Goal: Task Accomplishment & Management: Manage account settings

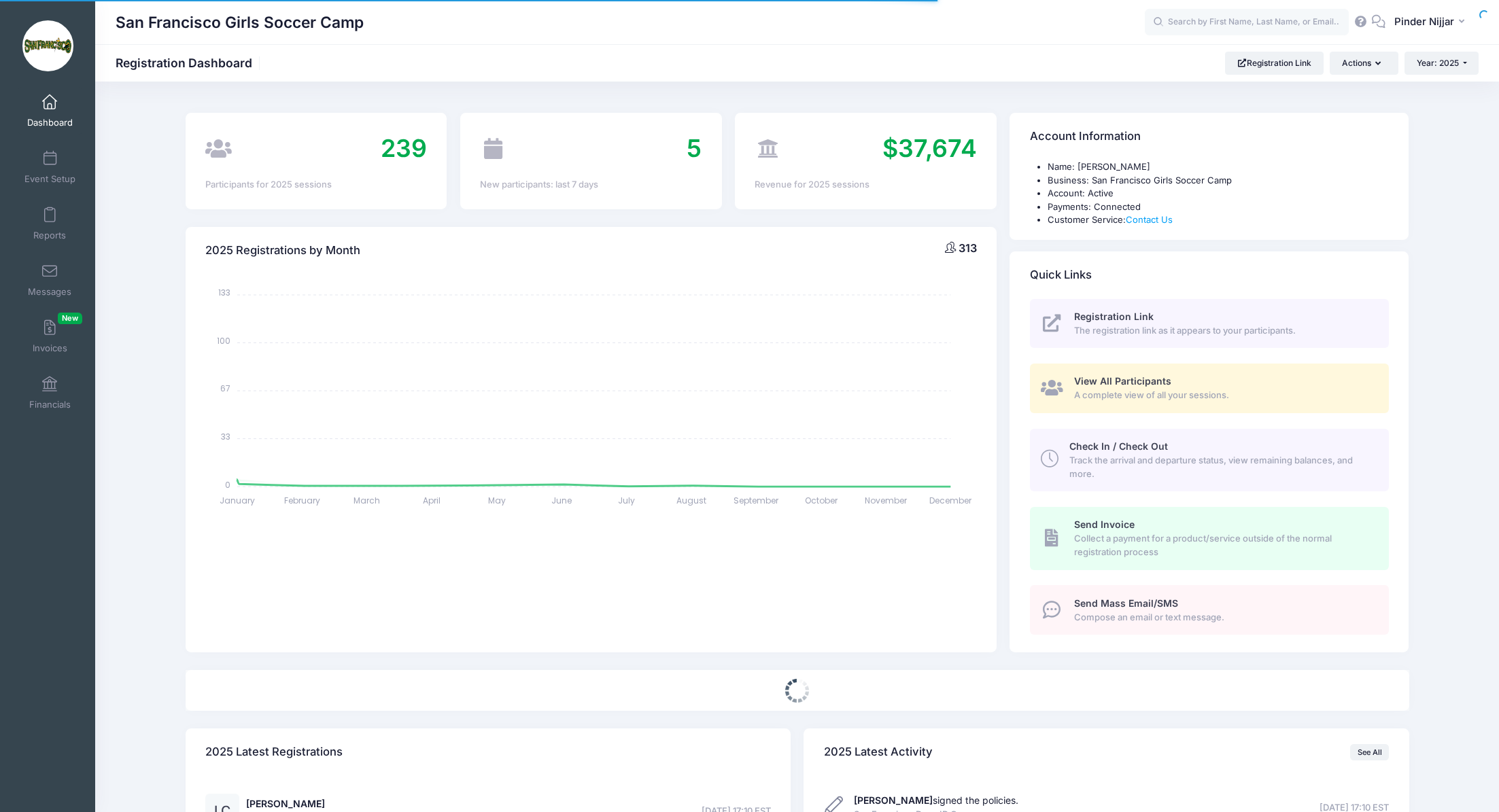
select select
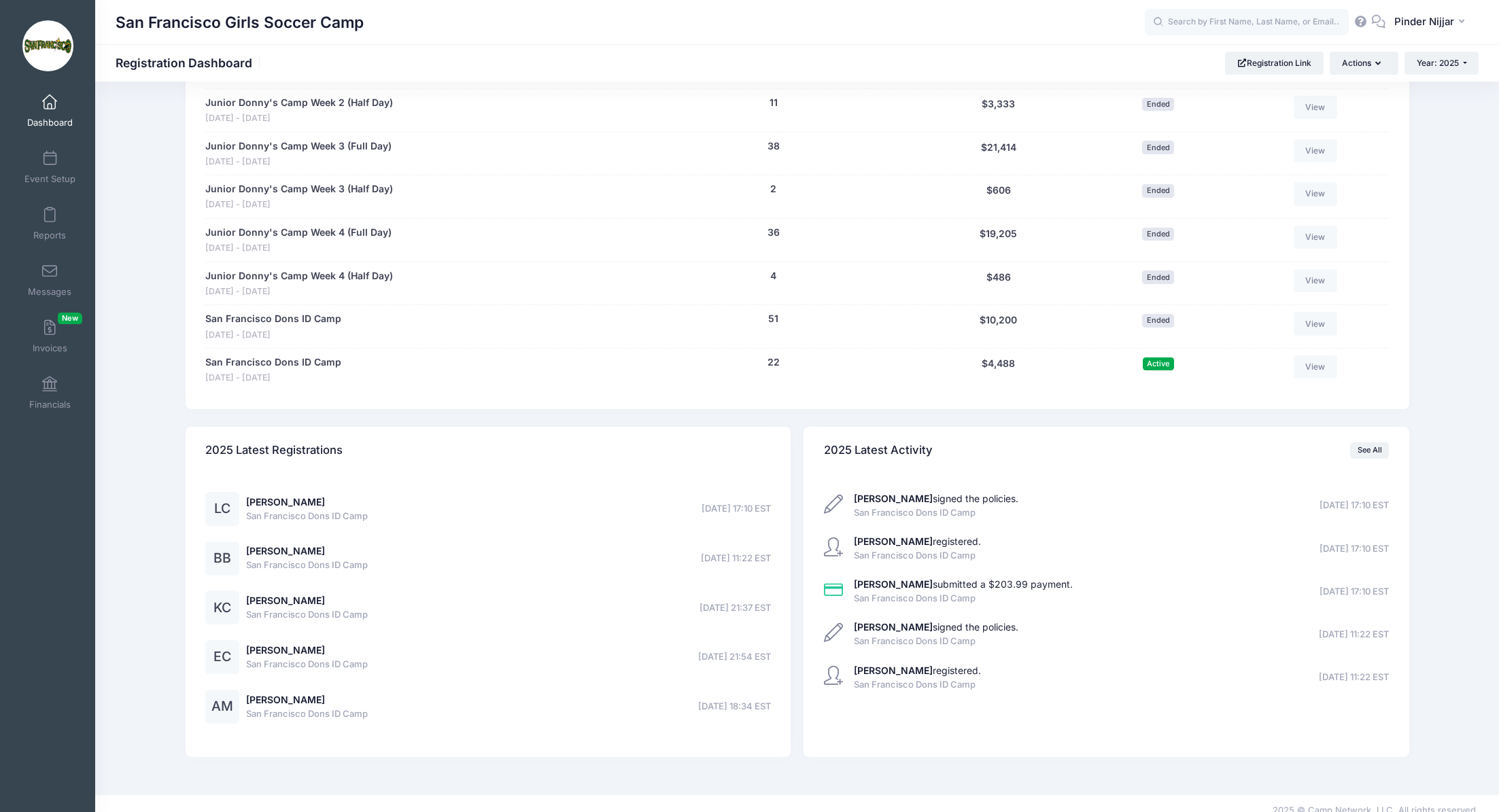
scroll to position [1067, 0]
click at [302, 363] on link "San Francisco Dons ID Camp" at bounding box center [273, 361] width 136 height 14
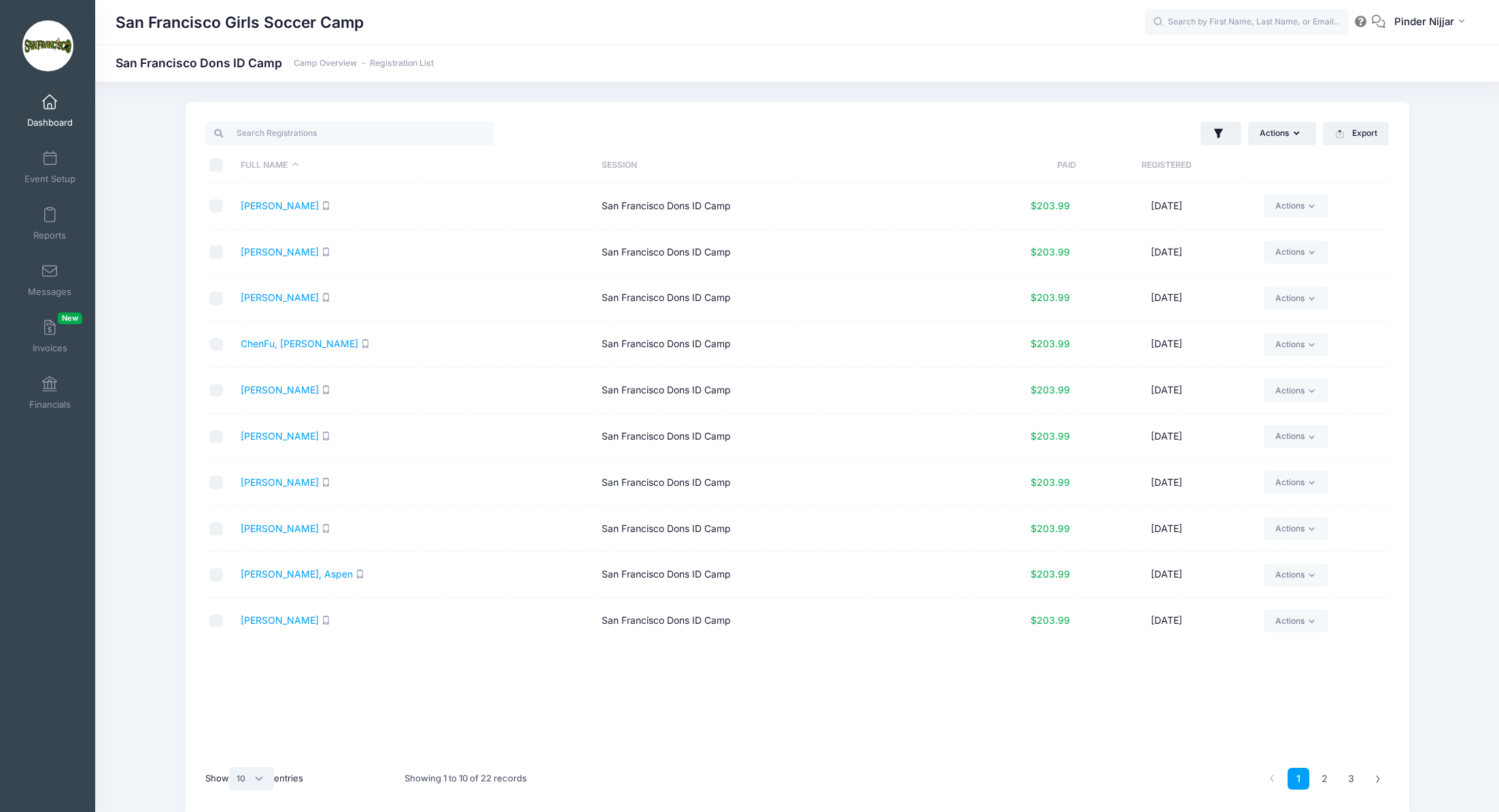
click at [256, 776] on select "All 10 25 50" at bounding box center [251, 778] width 45 height 23
select select "25"
click at [231, 767] on select "All 10 25 50" at bounding box center [251, 778] width 45 height 23
